Goal: Transaction & Acquisition: Purchase product/service

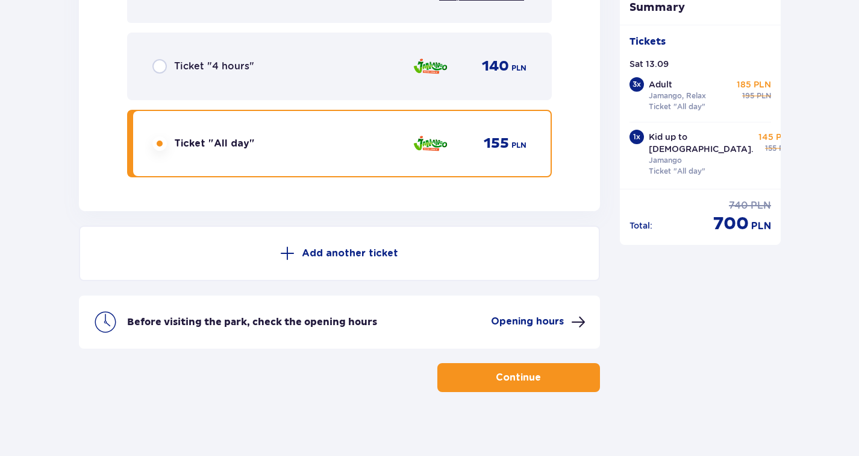
scroll to position [4075, 0]
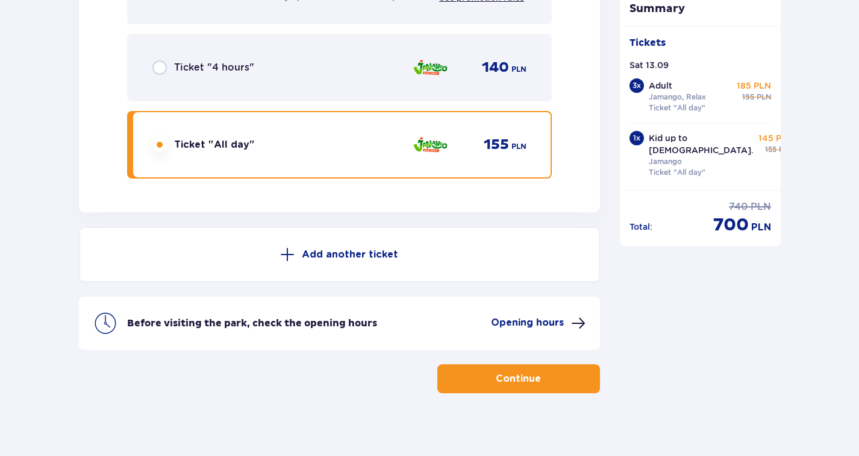
click at [562, 372] on button "Continue" at bounding box center [519, 378] width 163 height 29
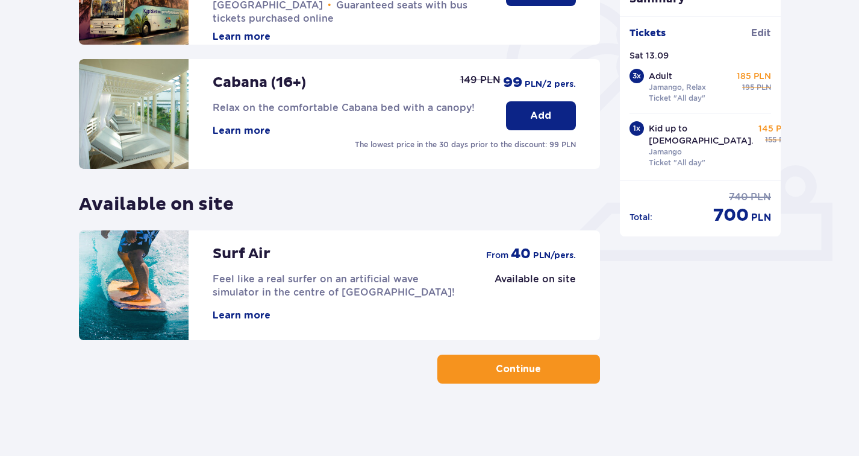
scroll to position [362, 0]
click at [496, 372] on p "Continue" at bounding box center [518, 368] width 45 height 13
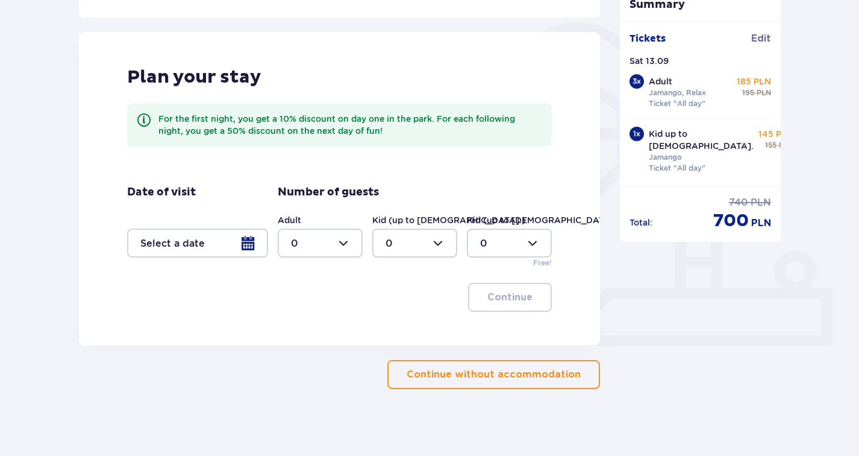
scroll to position [278, 0]
click at [495, 374] on p "Continue without accommodation" at bounding box center [494, 372] width 174 height 13
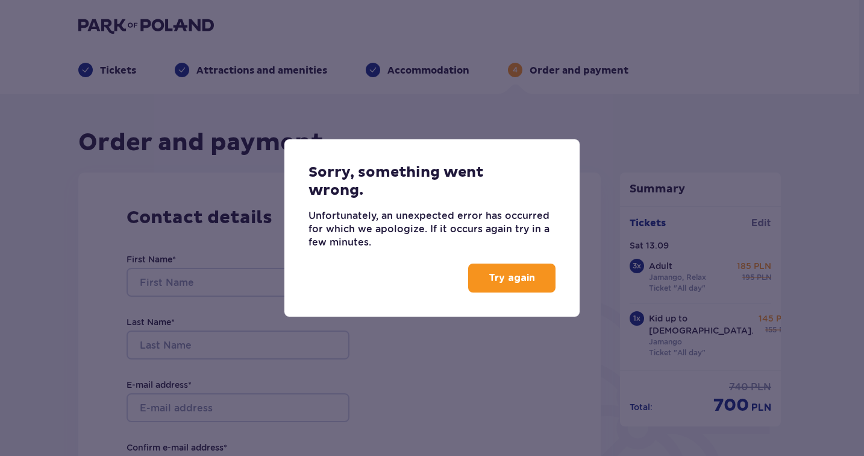
click at [509, 284] on p "Try again" at bounding box center [512, 277] width 46 height 13
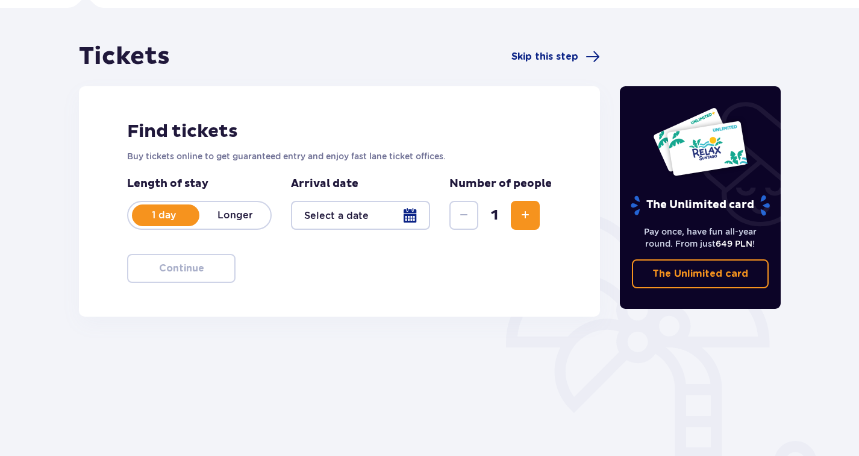
scroll to position [90, 0]
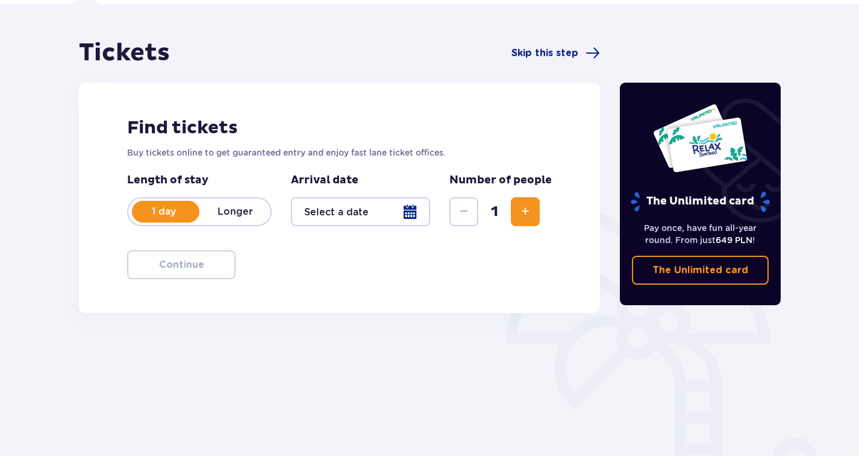
click at [339, 222] on div at bounding box center [360, 211] width 139 height 29
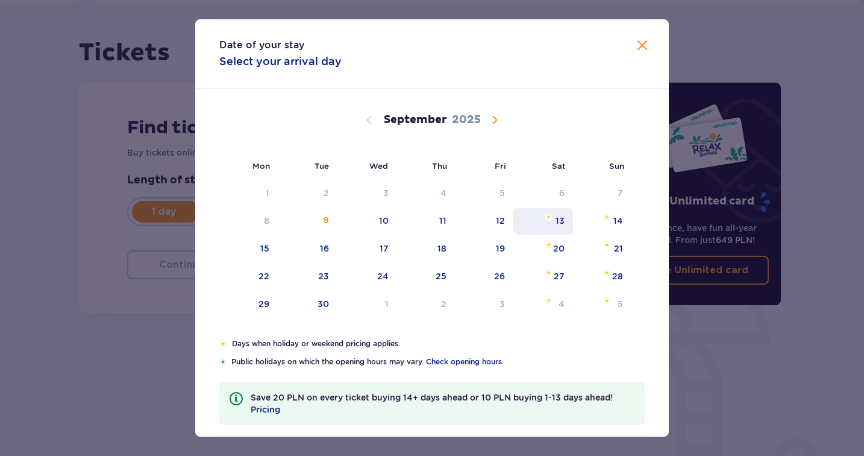
click at [546, 220] on img "Saturday, September 13, 2025" at bounding box center [549, 216] width 8 height 7
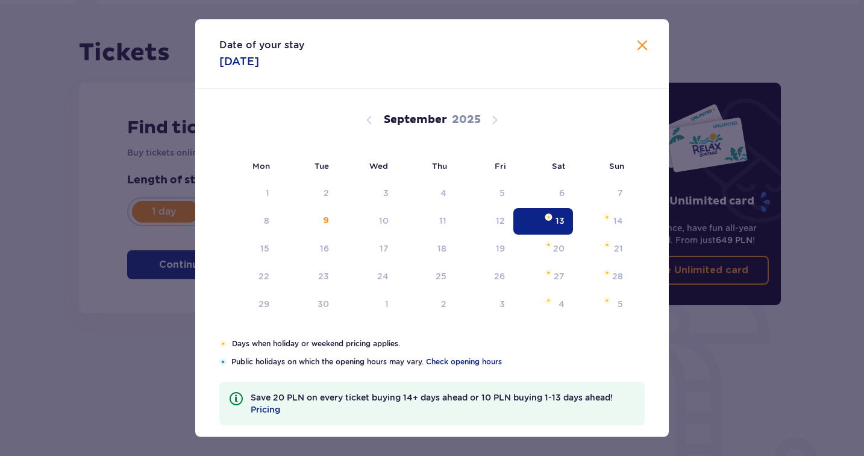
type input "13.09.25"
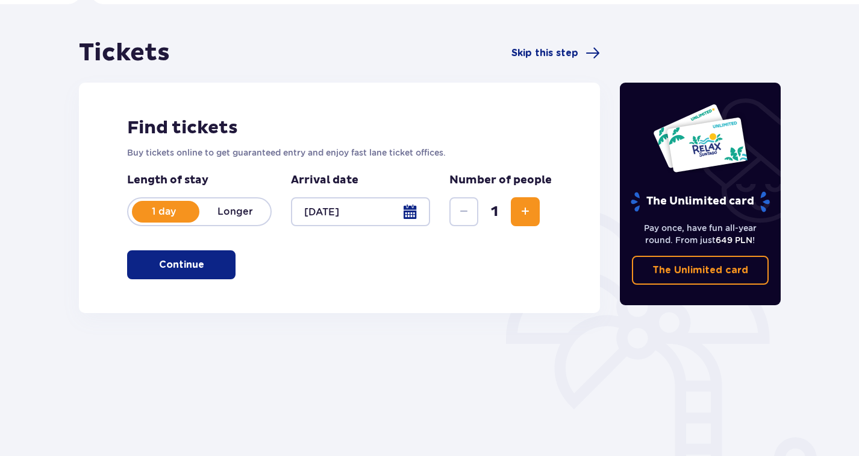
click at [520, 219] on button "Increase" at bounding box center [525, 211] width 29 height 29
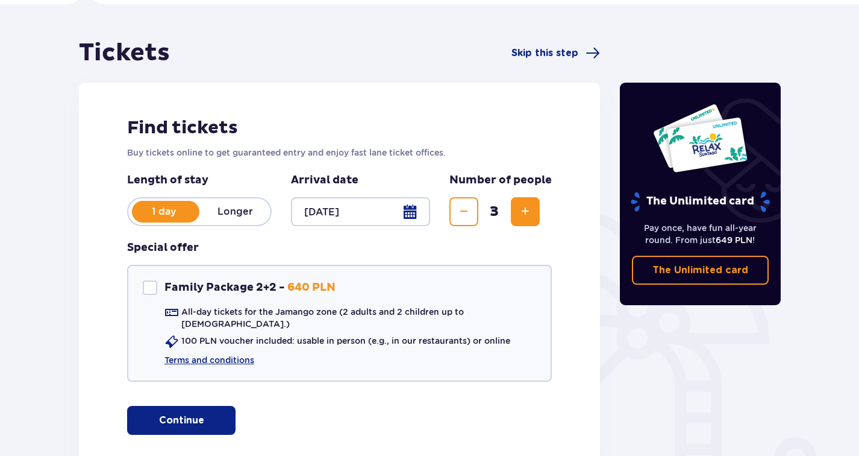
click at [520, 219] on button "Increase" at bounding box center [525, 211] width 29 height 29
click at [180, 406] on button "Continue" at bounding box center [181, 420] width 108 height 29
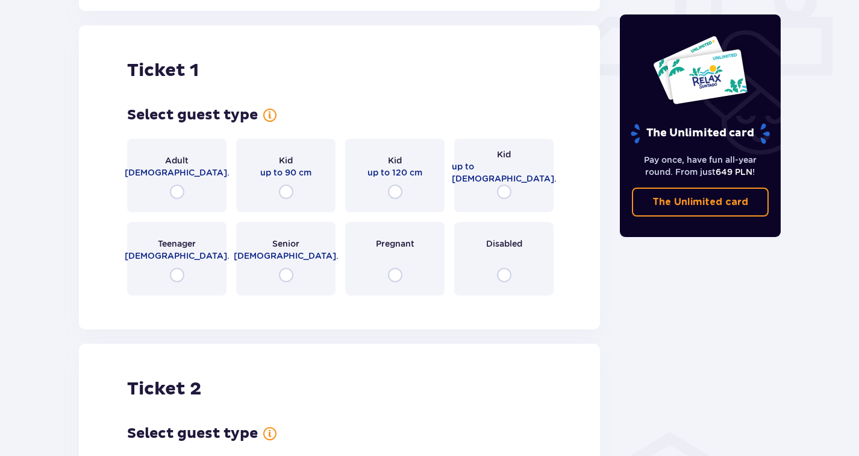
scroll to position [548, 0]
click at [177, 183] on input "radio" at bounding box center [177, 190] width 14 height 14
radio input "true"
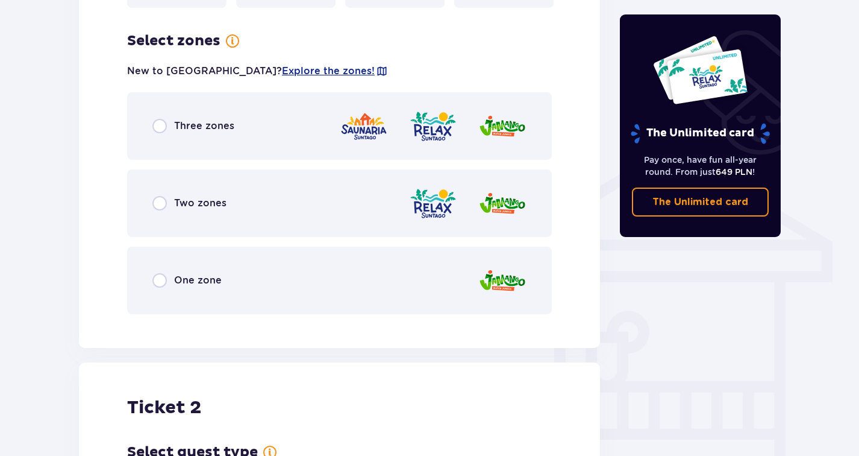
scroll to position [843, 0]
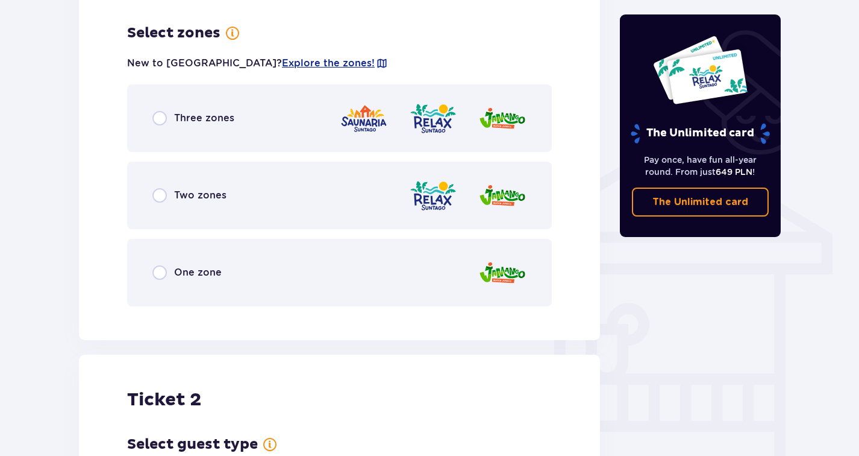
click at [157, 188] on input "radio" at bounding box center [159, 195] width 14 height 14
radio input "true"
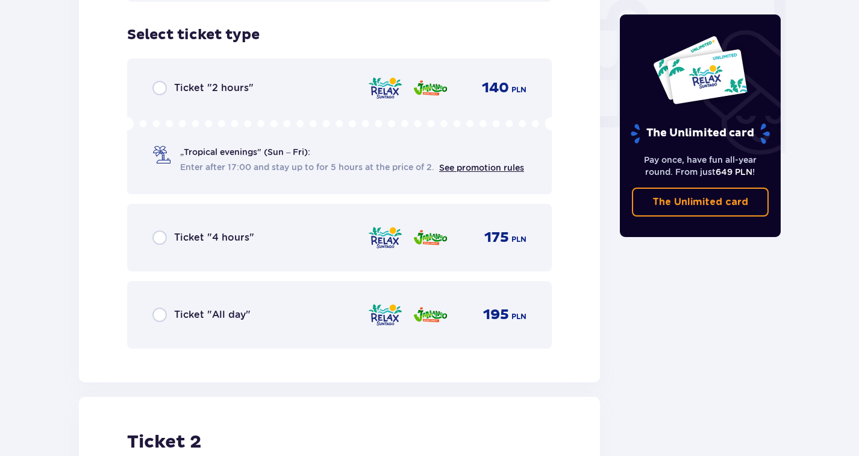
scroll to position [1149, 0]
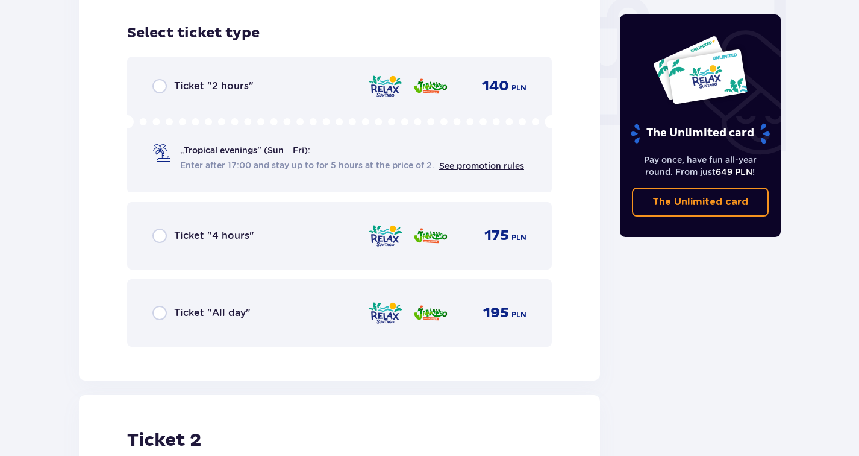
click at [159, 306] on input "radio" at bounding box center [159, 313] width 14 height 14
radio input "true"
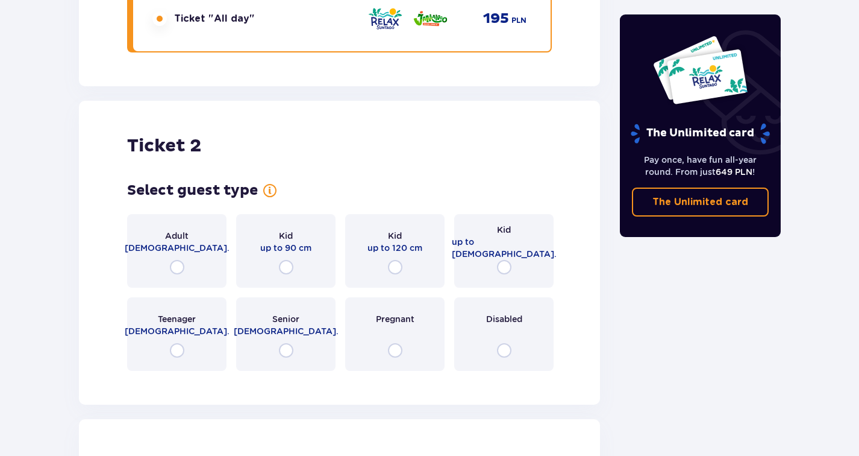
scroll to position [1519, 0]
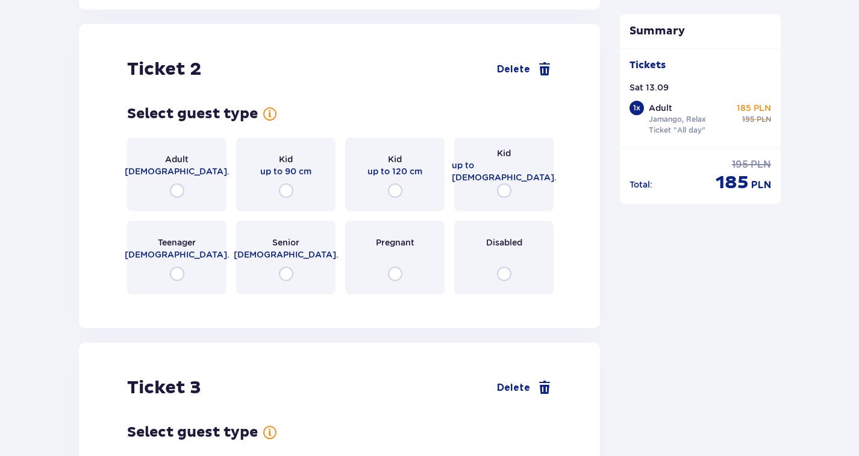
click at [178, 183] on input "radio" at bounding box center [177, 190] width 14 height 14
radio input "true"
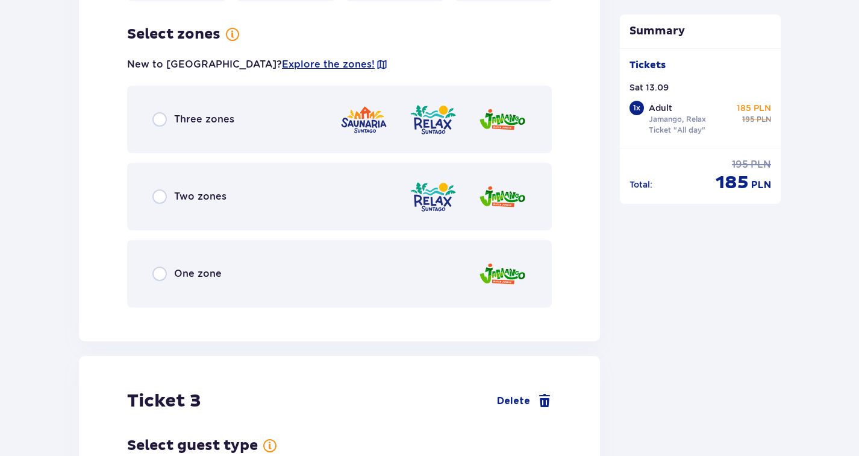
scroll to position [1813, 0]
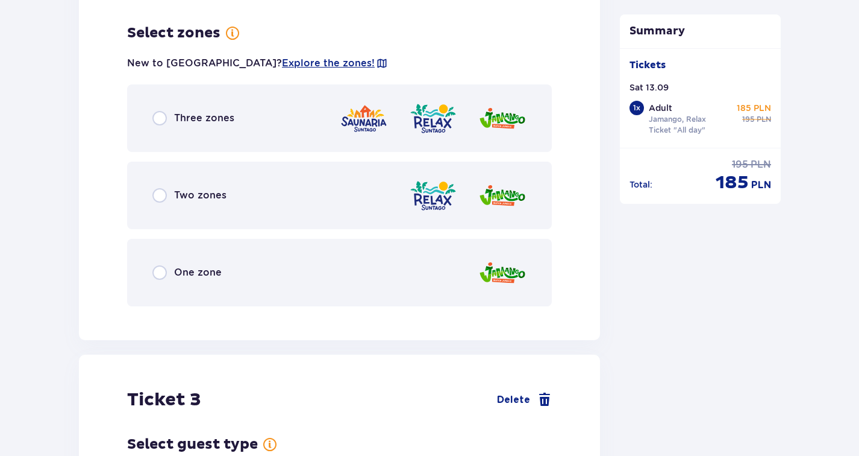
click at [162, 188] on input "radio" at bounding box center [159, 195] width 14 height 14
radio input "true"
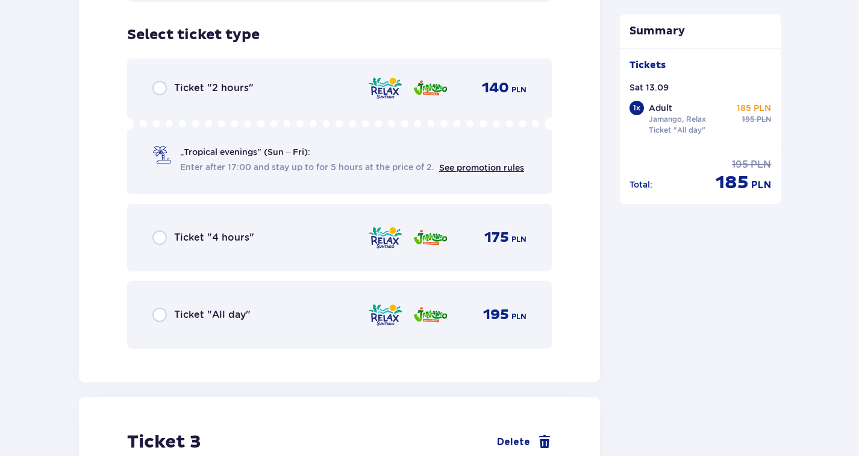
scroll to position [2120, 0]
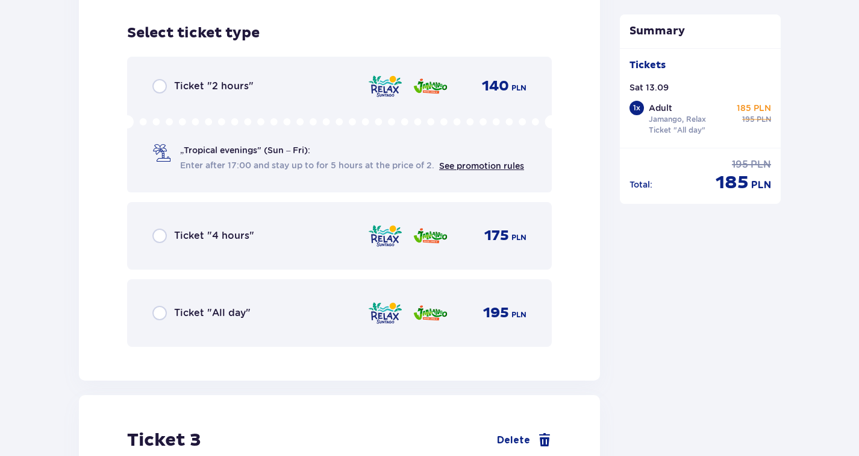
click at [156, 306] on input "radio" at bounding box center [159, 313] width 14 height 14
radio input "true"
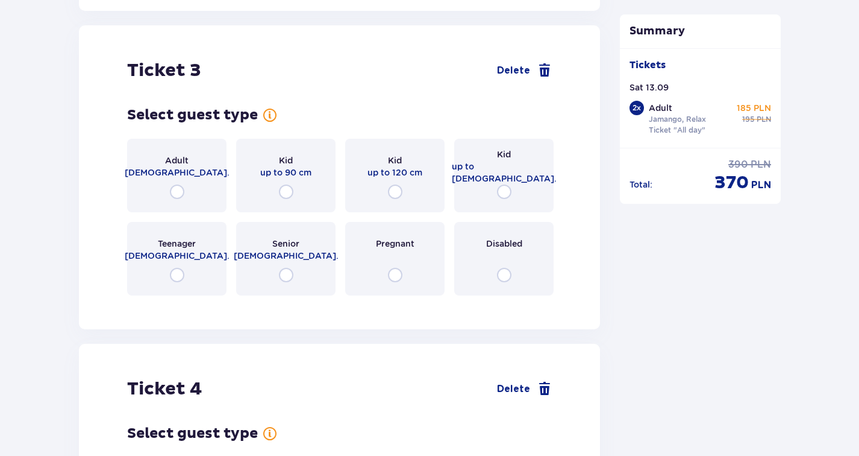
scroll to position [2490, 0]
click at [176, 184] on input "radio" at bounding box center [177, 190] width 14 height 14
radio input "true"
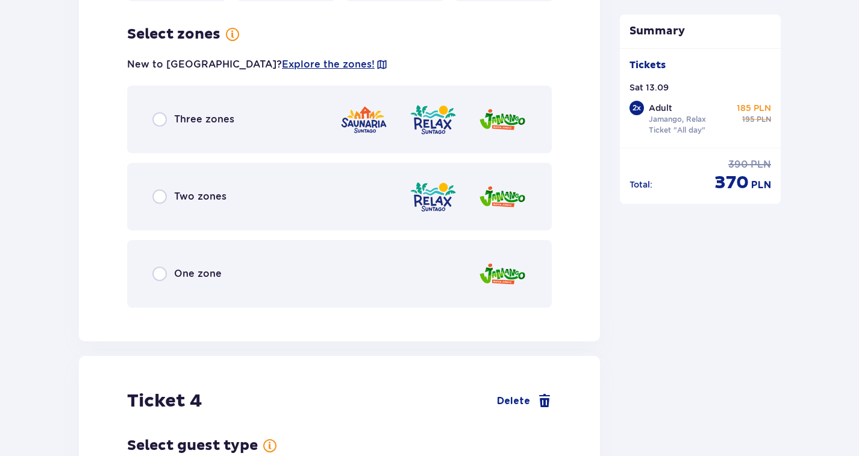
scroll to position [2784, 0]
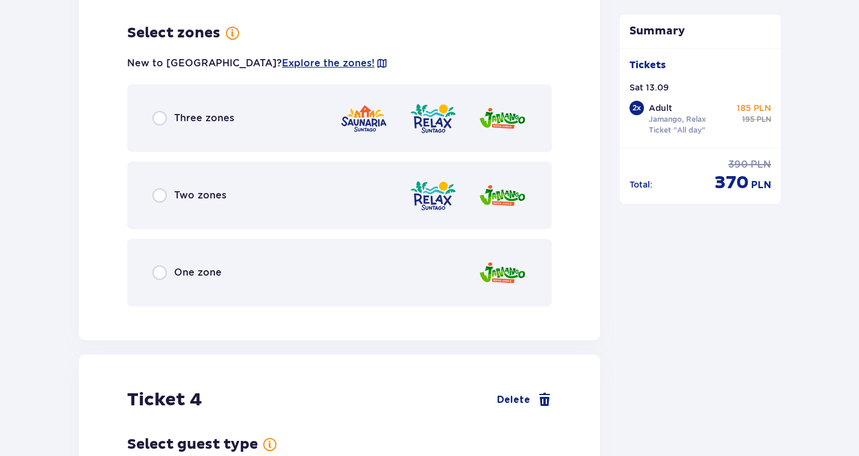
click at [158, 188] on input "radio" at bounding box center [159, 195] width 14 height 14
radio input "true"
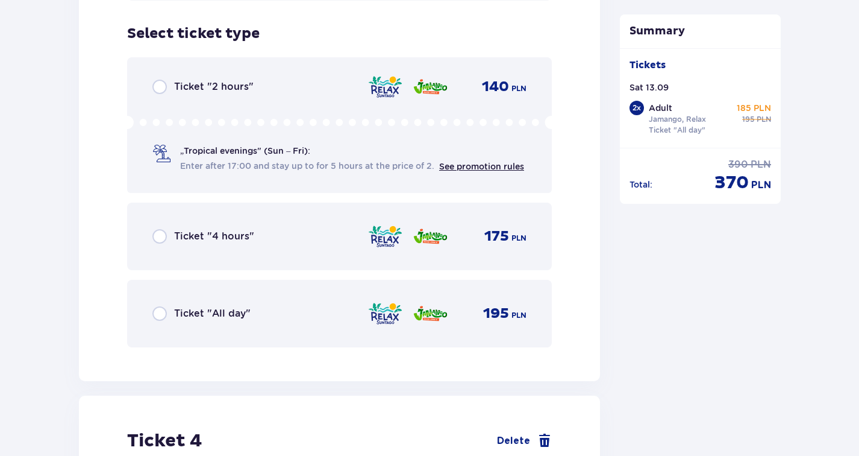
scroll to position [3090, 0]
click at [158, 306] on input "radio" at bounding box center [159, 313] width 14 height 14
radio input "true"
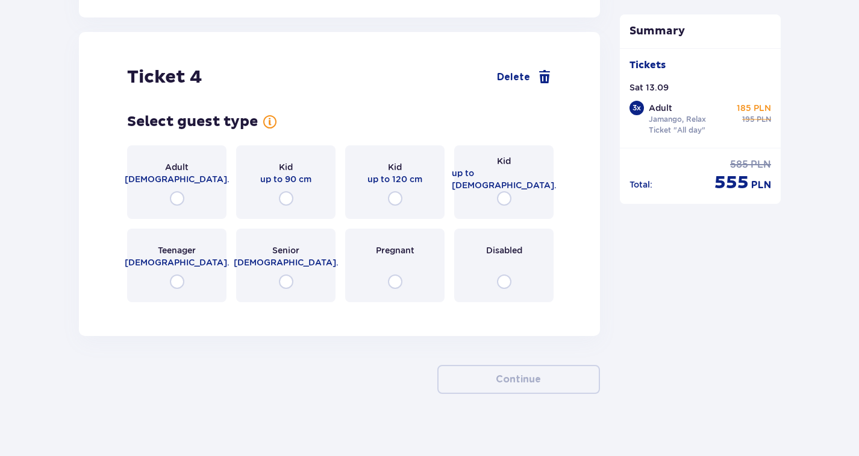
scroll to position [3454, 0]
click at [508, 190] on input "radio" at bounding box center [504, 197] width 14 height 14
radio input "true"
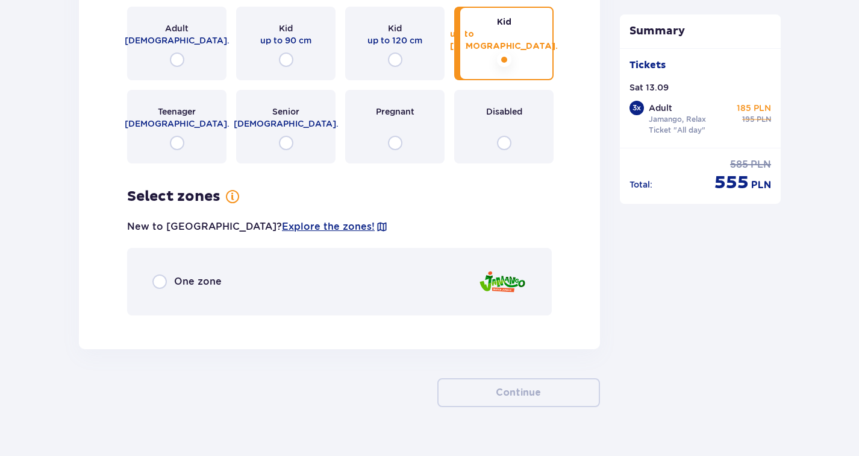
scroll to position [3606, 0]
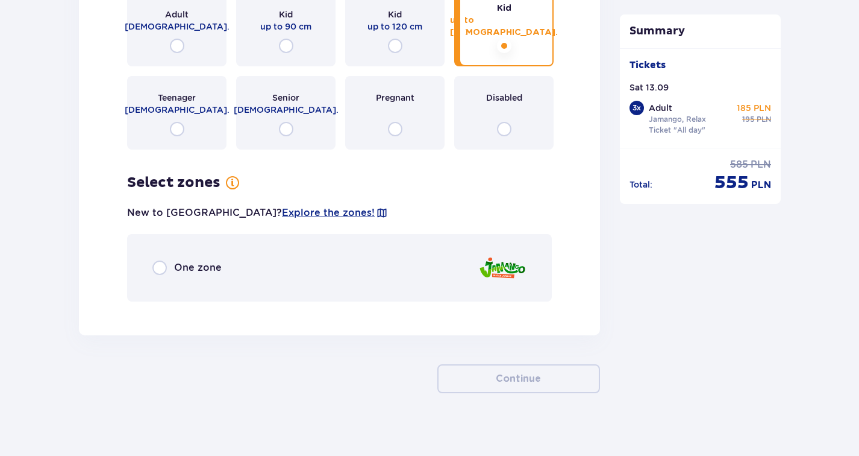
click at [162, 260] on input "radio" at bounding box center [159, 267] width 14 height 14
radio input "true"
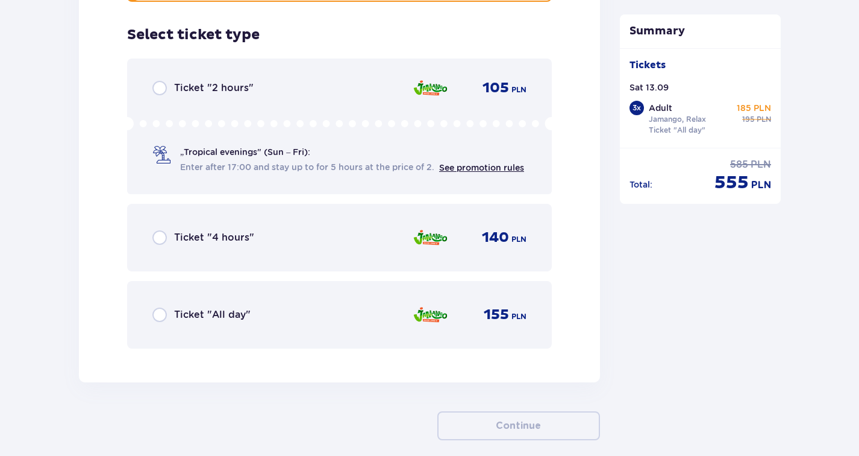
scroll to position [3907, 0]
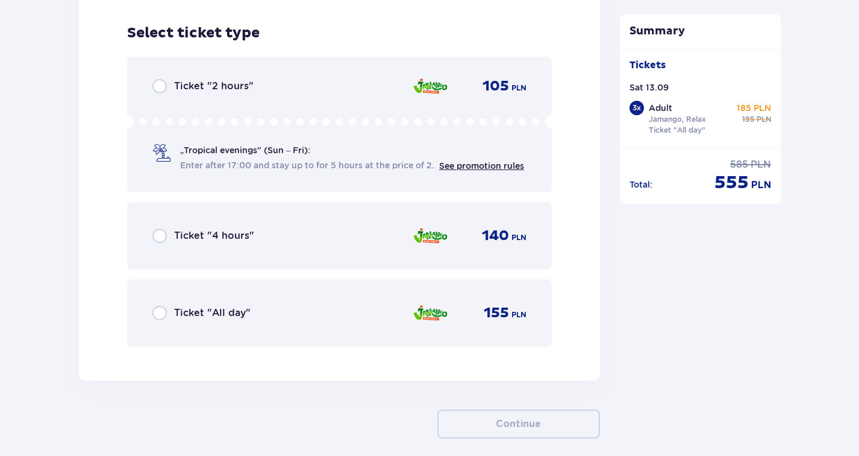
click at [157, 306] on input "radio" at bounding box center [159, 313] width 14 height 14
radio input "true"
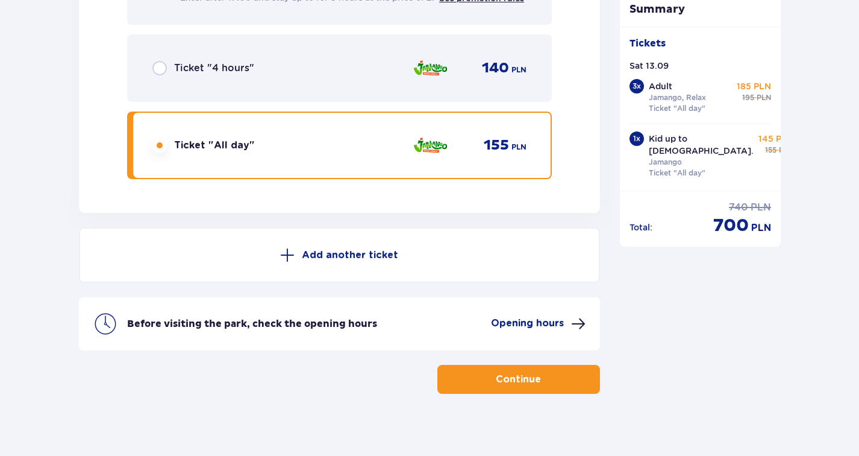
scroll to position [4075, 0]
click at [482, 364] on button "Continue" at bounding box center [519, 378] width 163 height 29
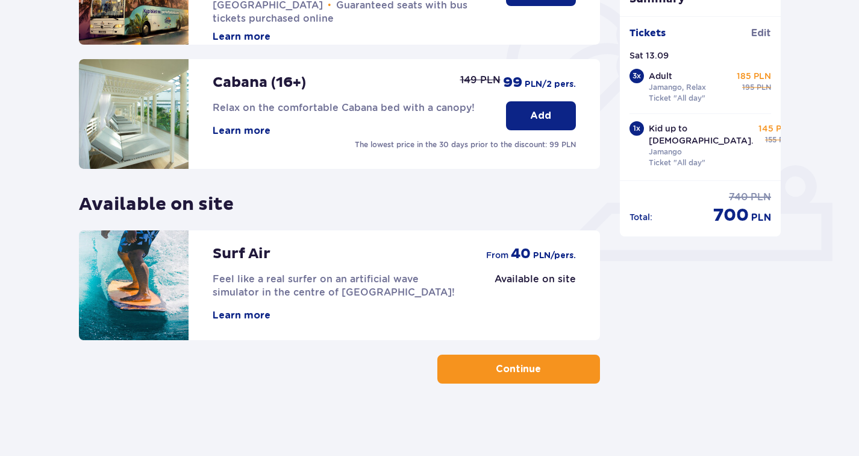
scroll to position [362, 0]
click at [520, 362] on button "Continue" at bounding box center [519, 368] width 163 height 29
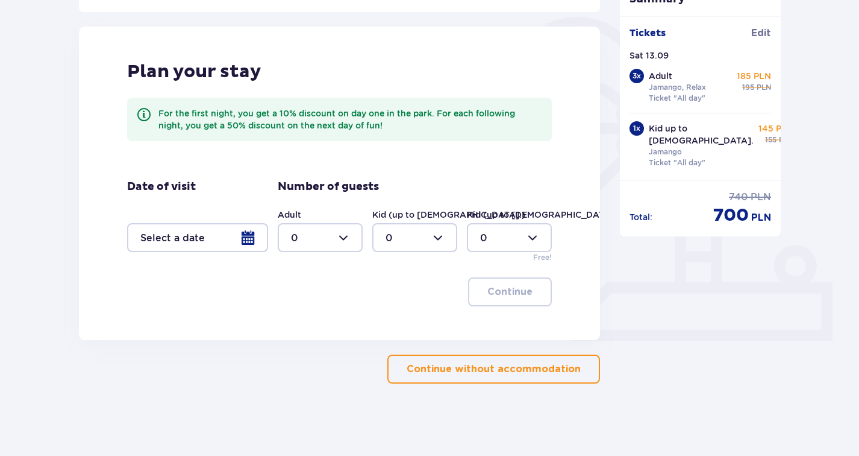
click at [447, 371] on p "Continue without accommodation" at bounding box center [494, 368] width 174 height 13
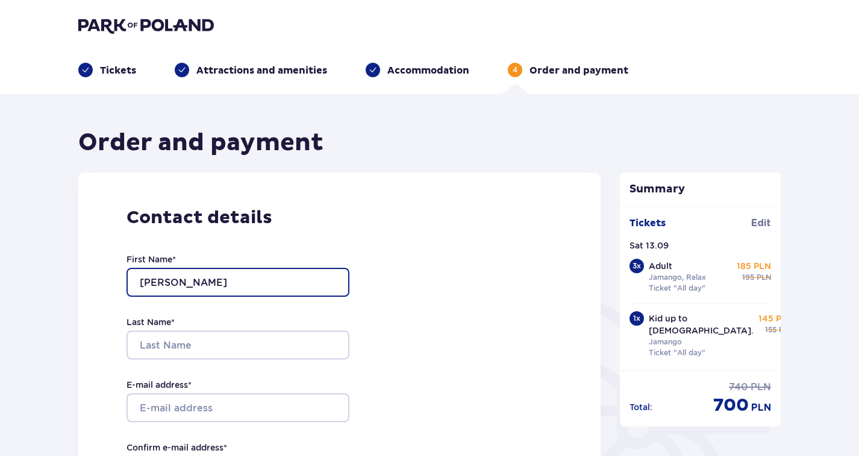
type input "Julia"
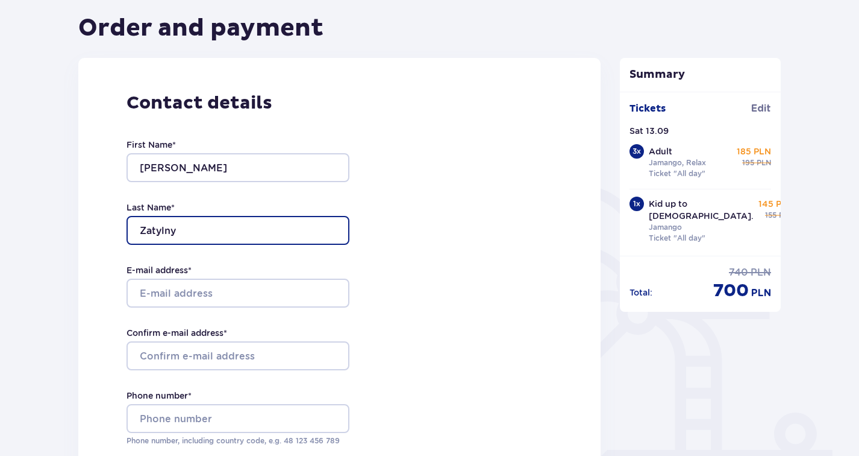
scroll to position [122, 0]
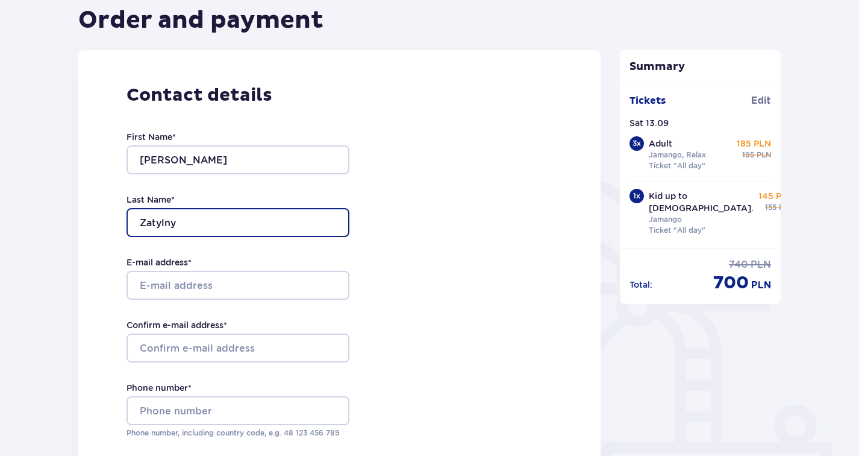
type input "Zatylny"
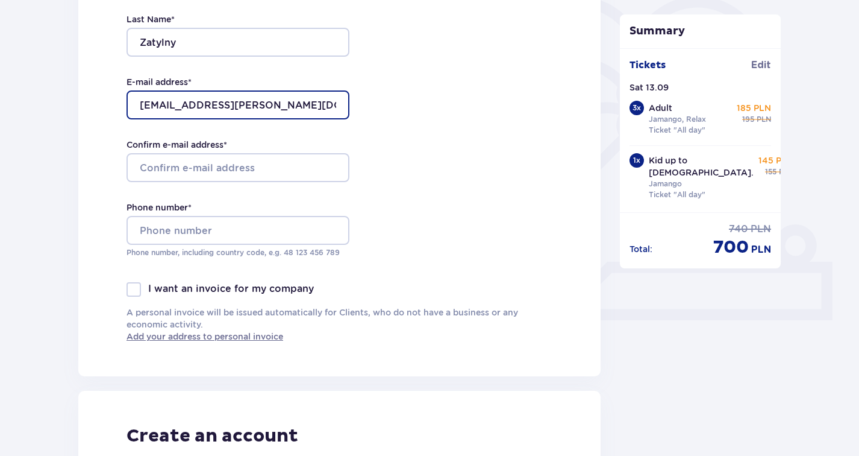
scroll to position [328, 0]
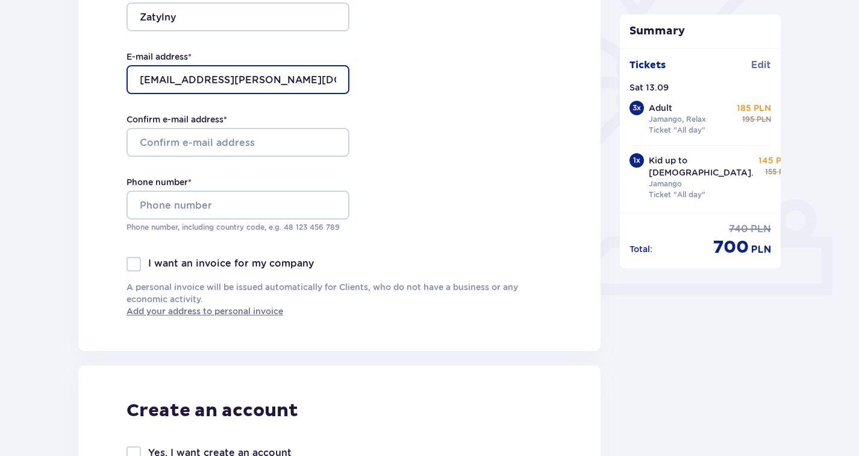
type input "[EMAIL_ADDRESS][PERSON_NAME][DOMAIN_NAME]"
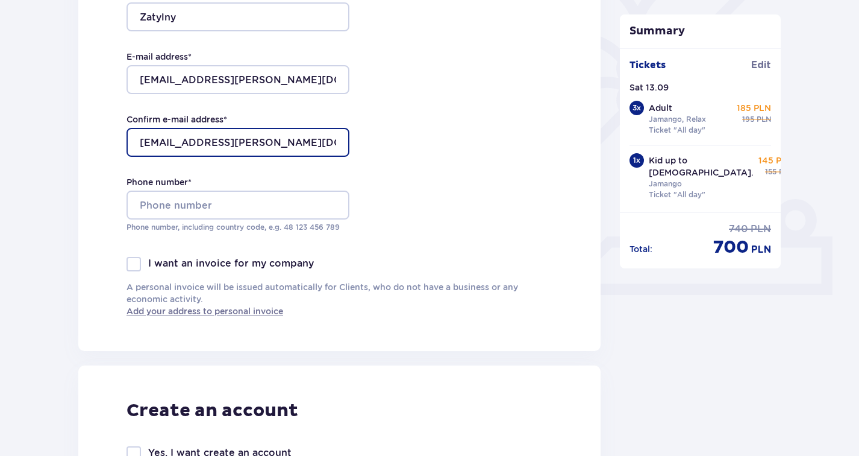
type input "[EMAIL_ADDRESS][PERSON_NAME][DOMAIN_NAME]"
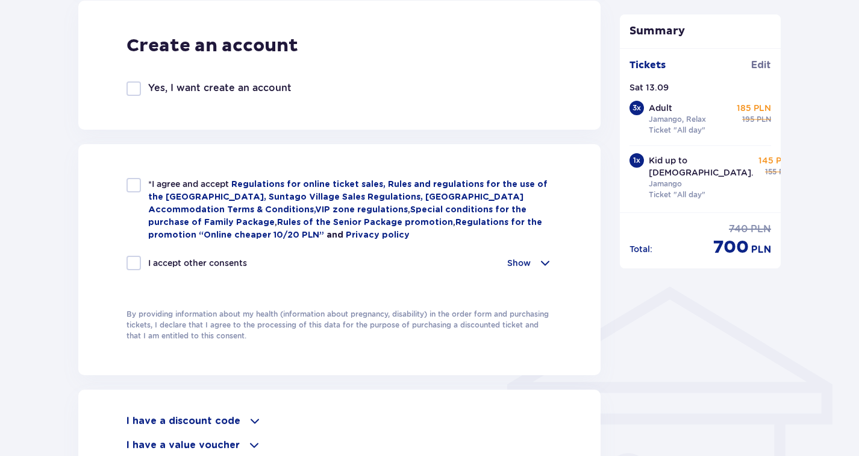
scroll to position [748, 0]
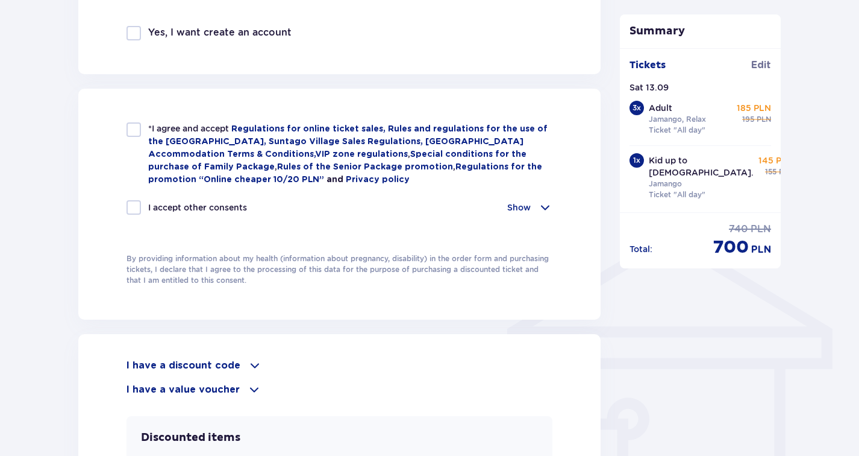
type input "881569580"
click at [130, 127] on div at bounding box center [134, 129] width 14 height 14
checkbox input "true"
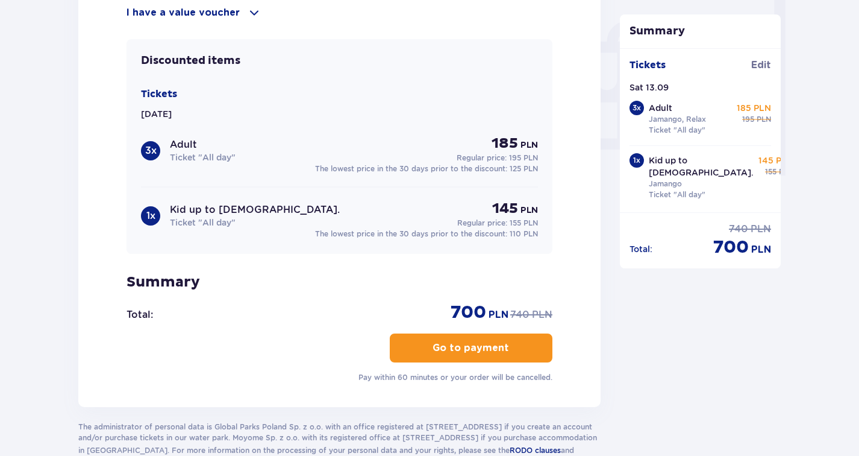
scroll to position [1126, 0]
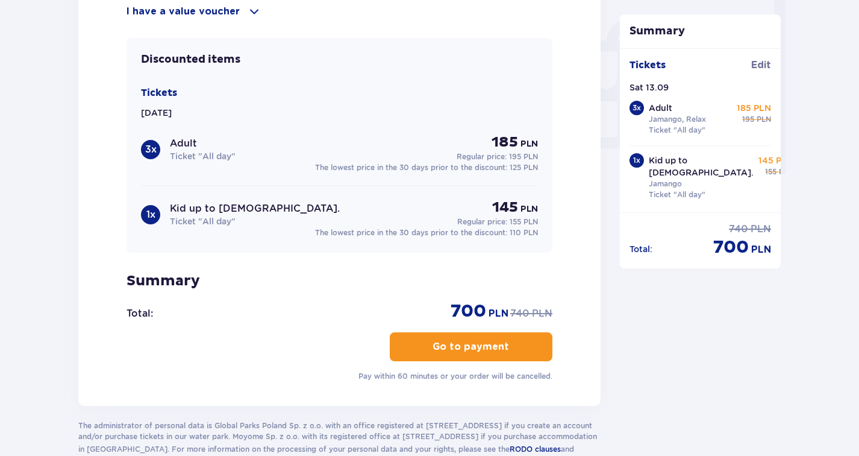
click at [466, 345] on p "Go to payment" at bounding box center [471, 346] width 77 height 13
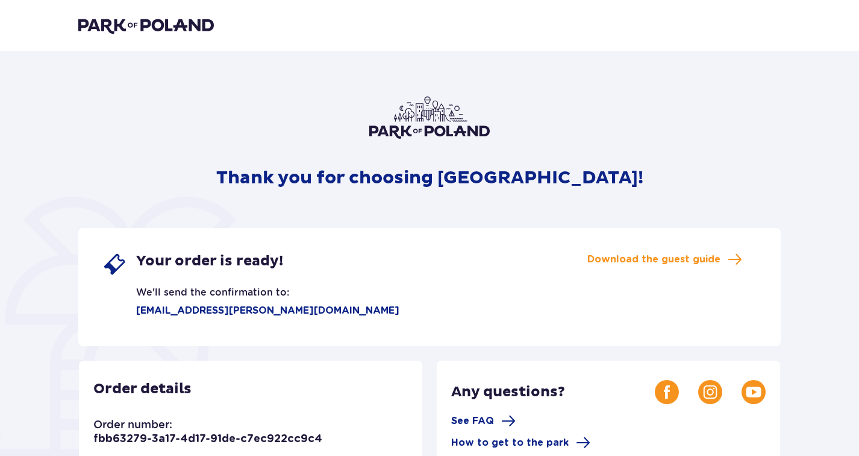
click at [224, 259] on span "Your order is ready!" at bounding box center [209, 261] width 147 height 18
